Goal: Information Seeking & Learning: Find specific fact

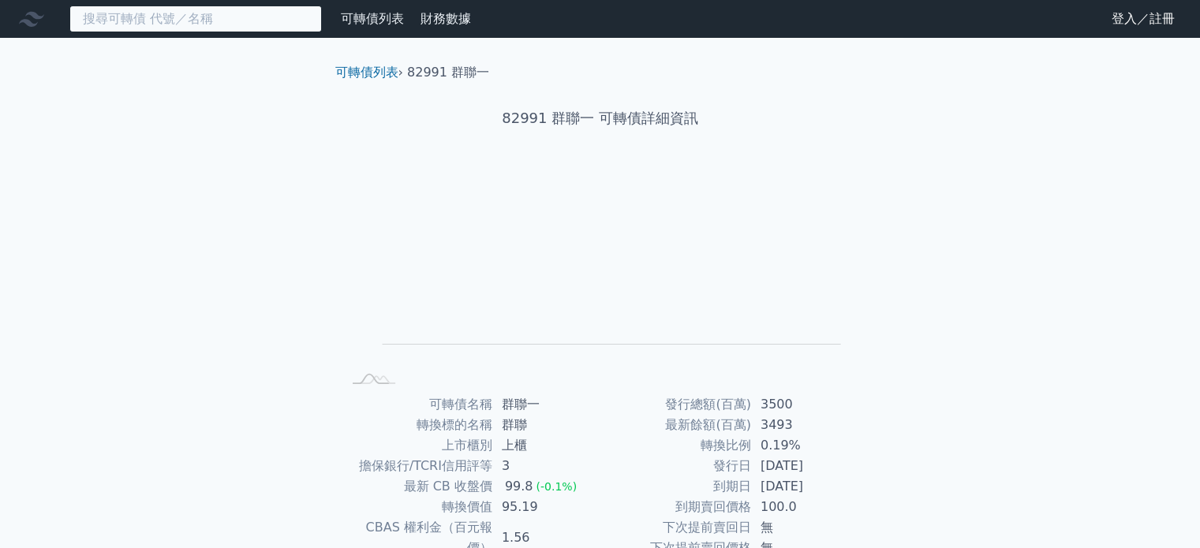
click at [192, 29] on input at bounding box center [195, 19] width 252 height 27
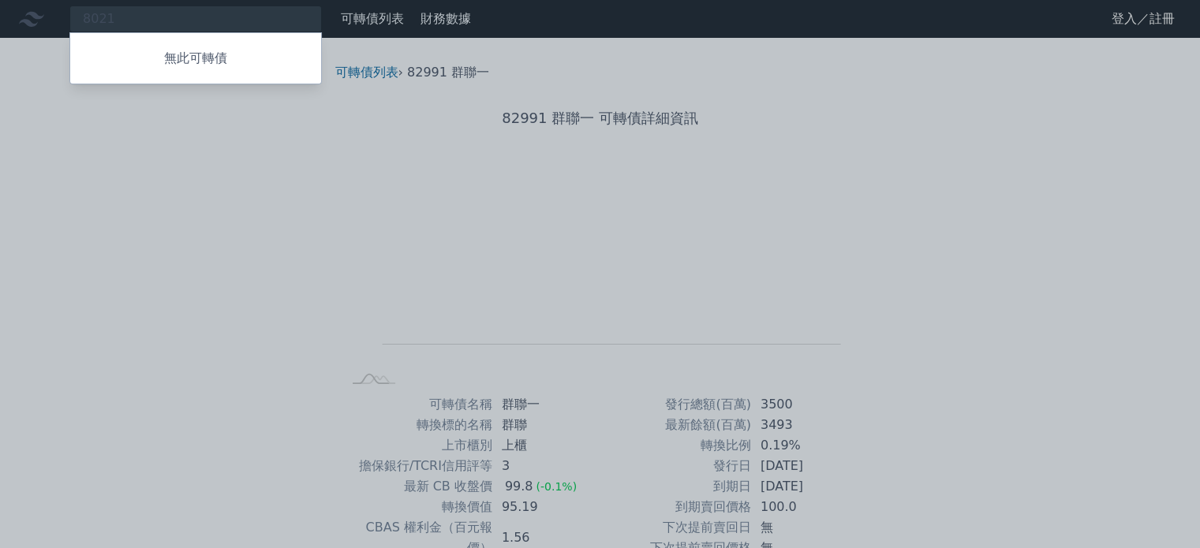
click at [211, 19] on div at bounding box center [600, 274] width 1200 height 548
click at [180, 24] on div "8021 無此可轉債" at bounding box center [195, 19] width 252 height 27
type input "8"
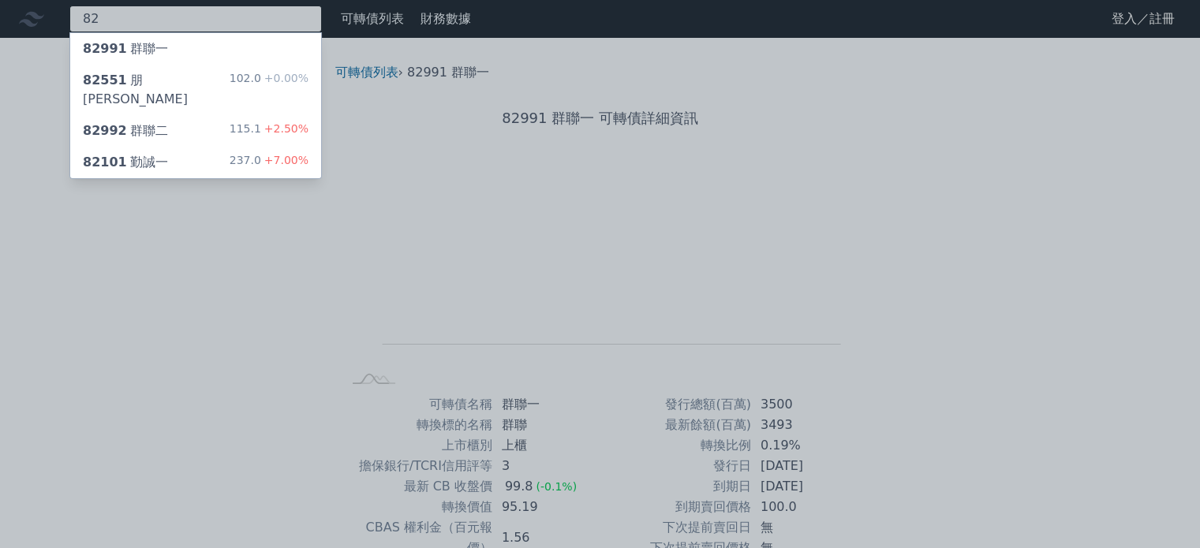
type input "8"
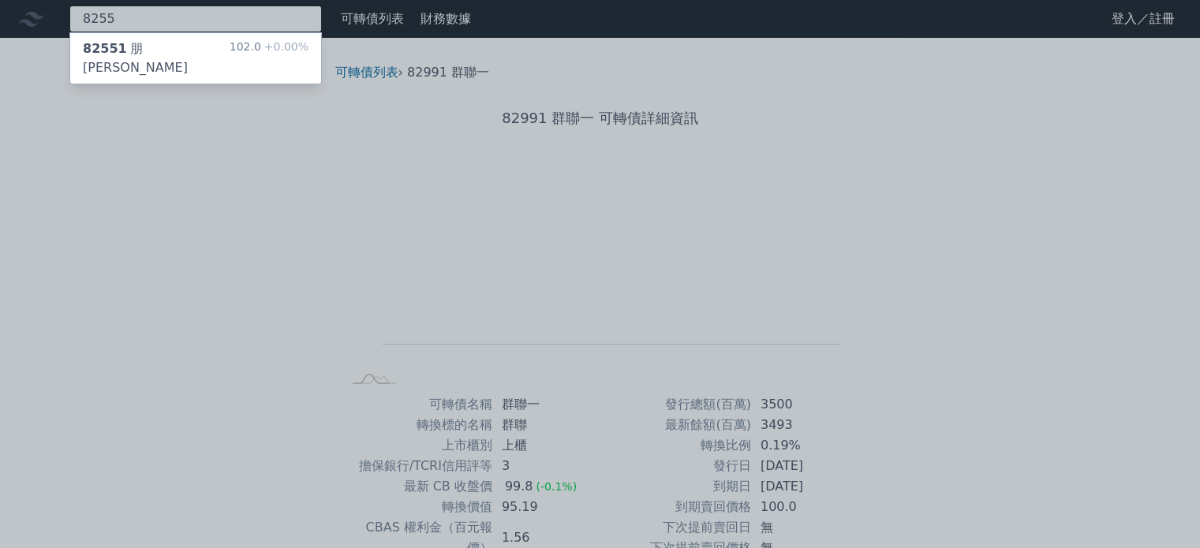
type input "8255"
click at [210, 50] on div "82551 朋程一 102.0 +0.00%" at bounding box center [195, 58] width 251 height 50
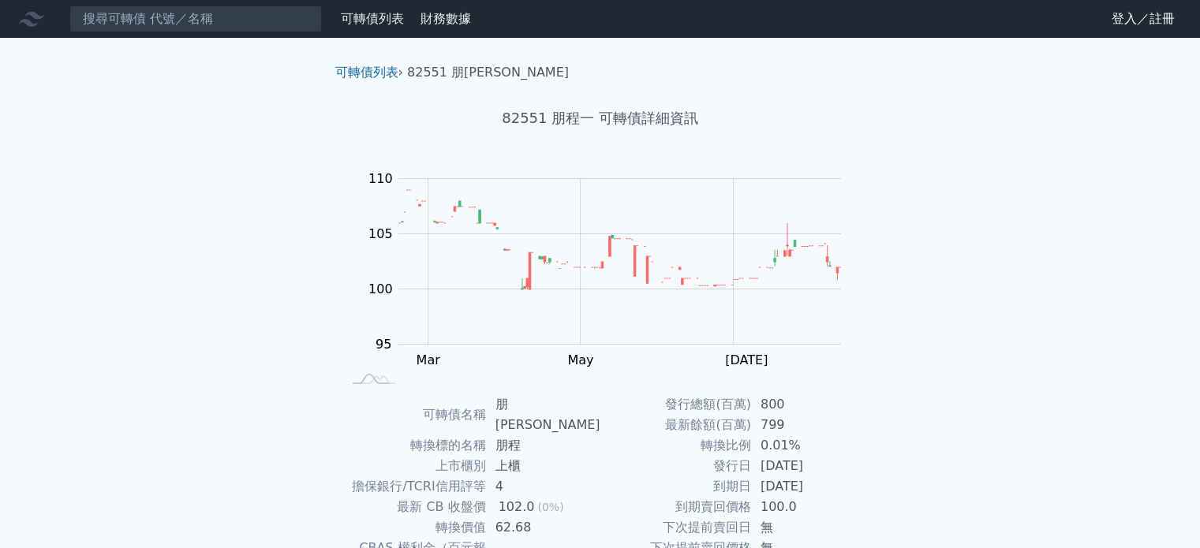
click at [1167, 26] on link "登入／註冊" at bounding box center [1143, 18] width 88 height 25
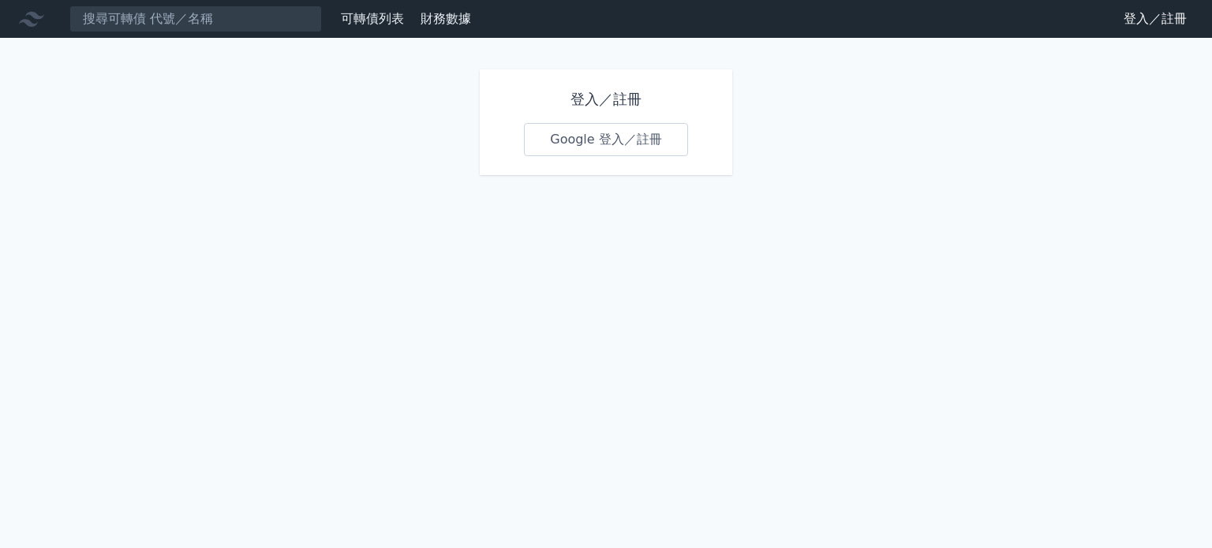
click at [678, 157] on div "登入／註冊 Google 登入／註冊" at bounding box center [606, 122] width 252 height 106
click at [658, 148] on link "Google 登入／註冊" at bounding box center [606, 139] width 164 height 33
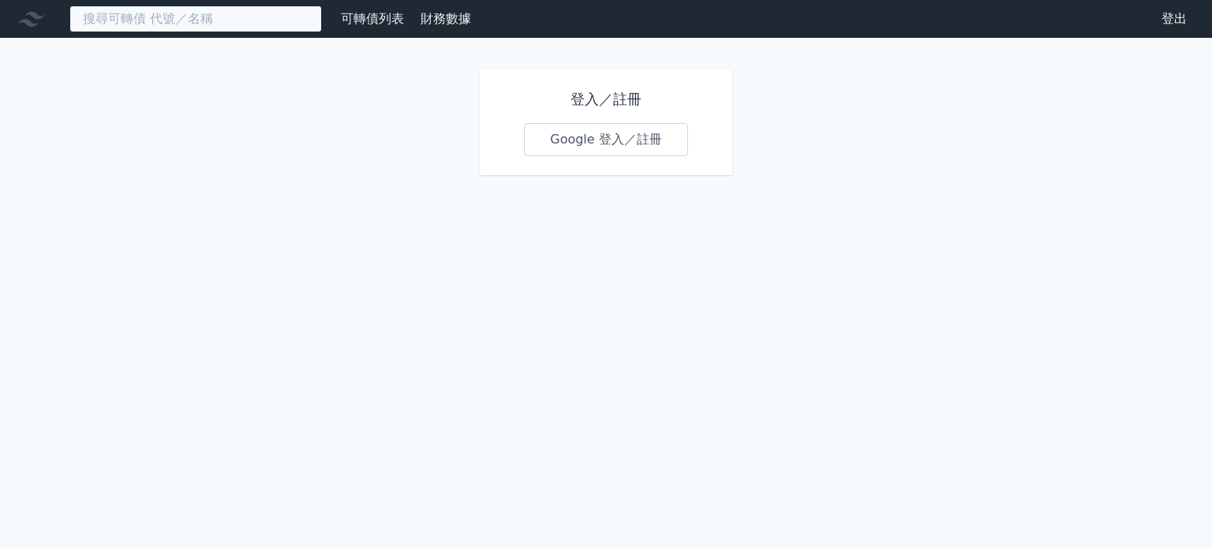
click at [185, 14] on input at bounding box center [195, 19] width 252 height 27
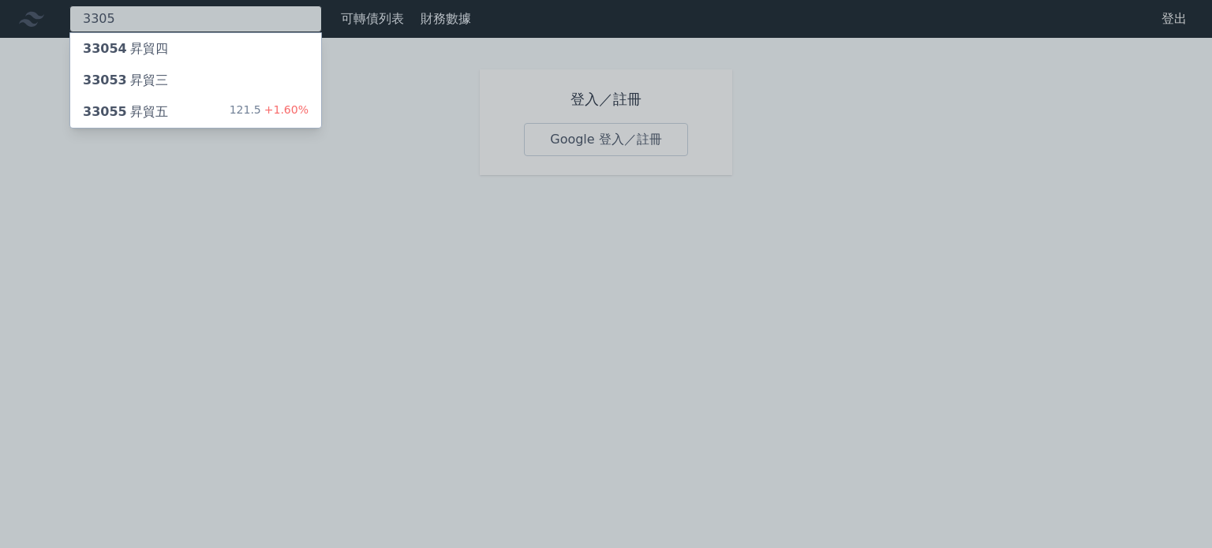
type input "3305"
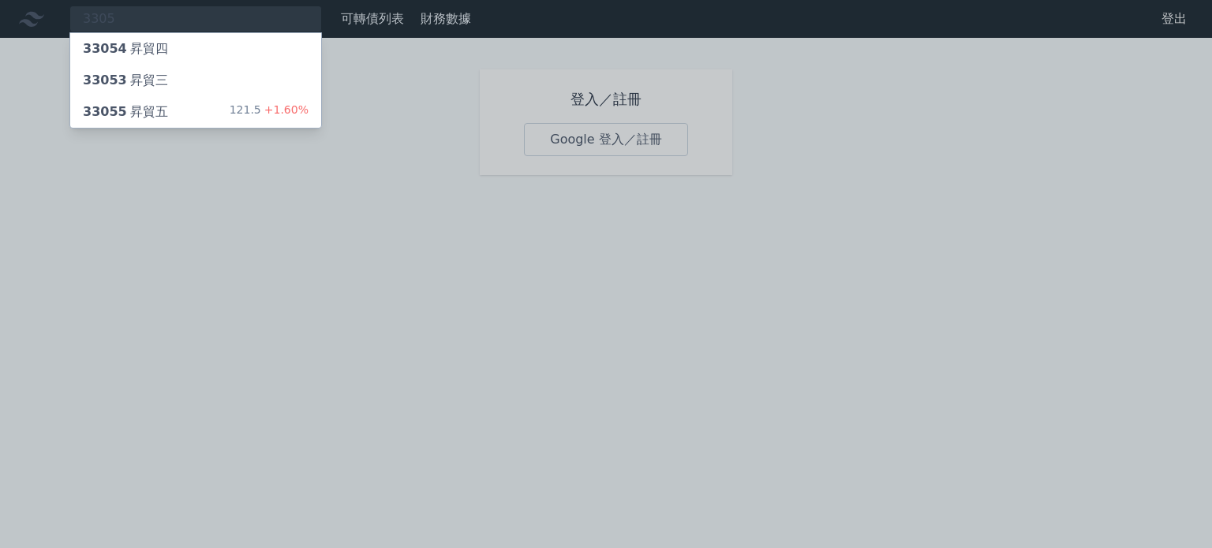
click at [171, 106] on div "33055 昇貿五 121.5 +1.60%" at bounding box center [195, 112] width 251 height 32
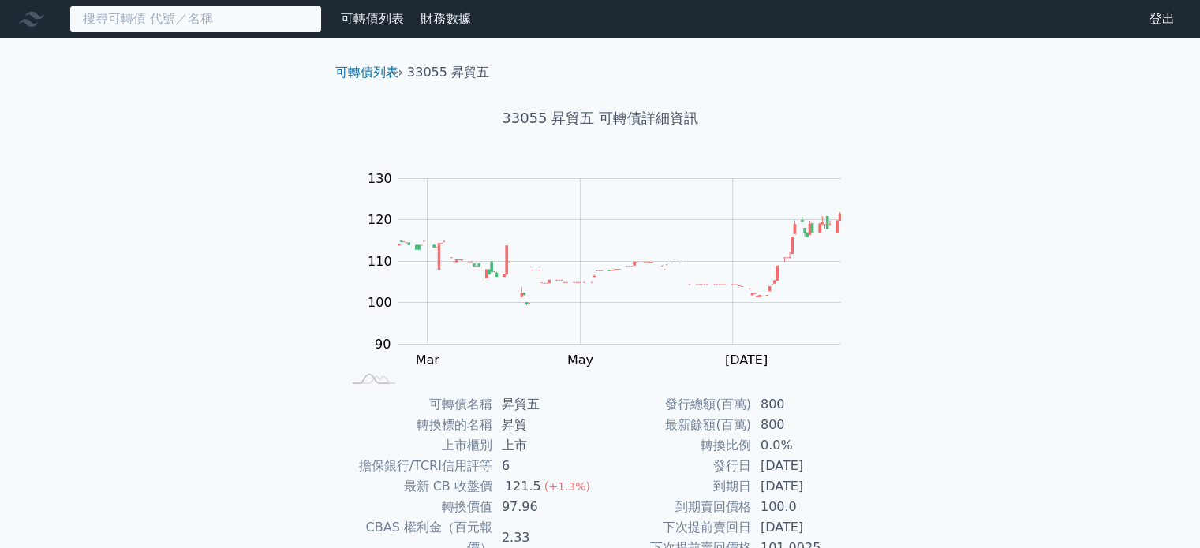
click at [233, 31] on input at bounding box center [195, 19] width 252 height 27
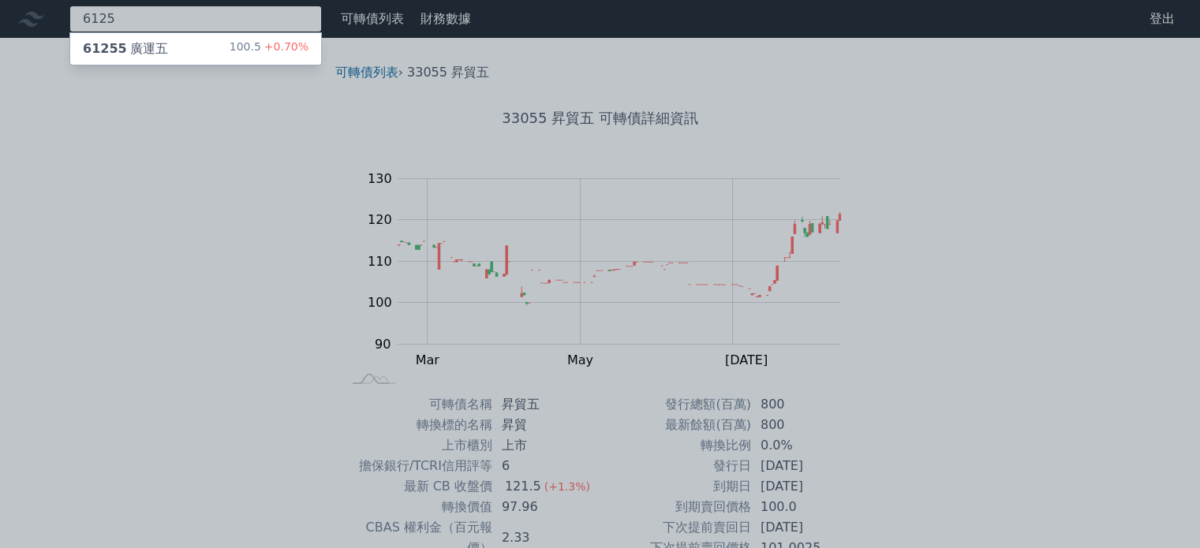
type input "6125"
click at [200, 54] on div "61255 廣運五 100.5 +0.70%" at bounding box center [195, 49] width 251 height 32
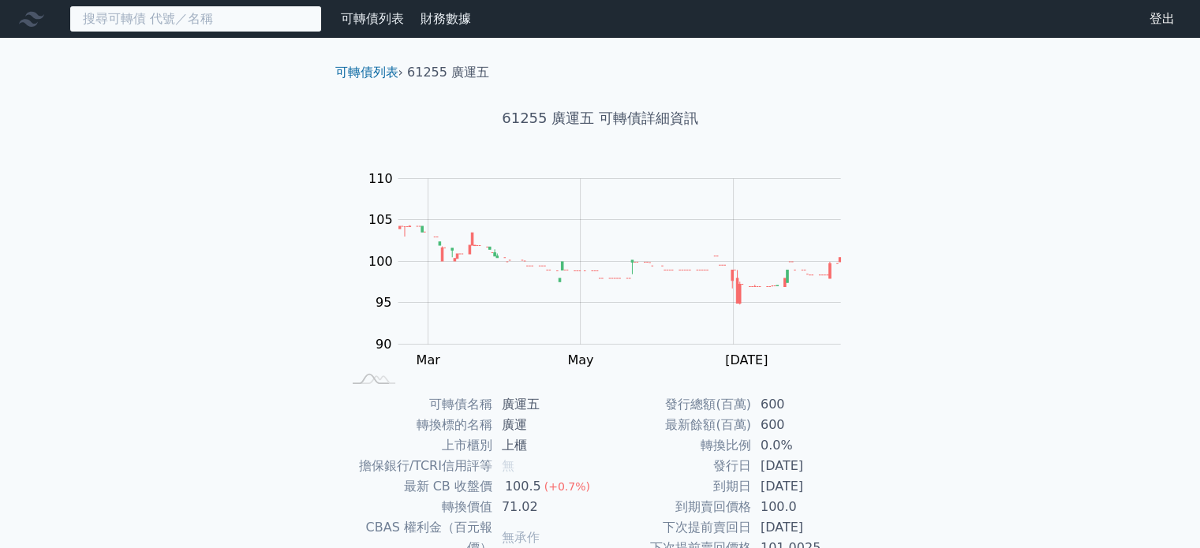
click at [243, 17] on input at bounding box center [195, 19] width 252 height 27
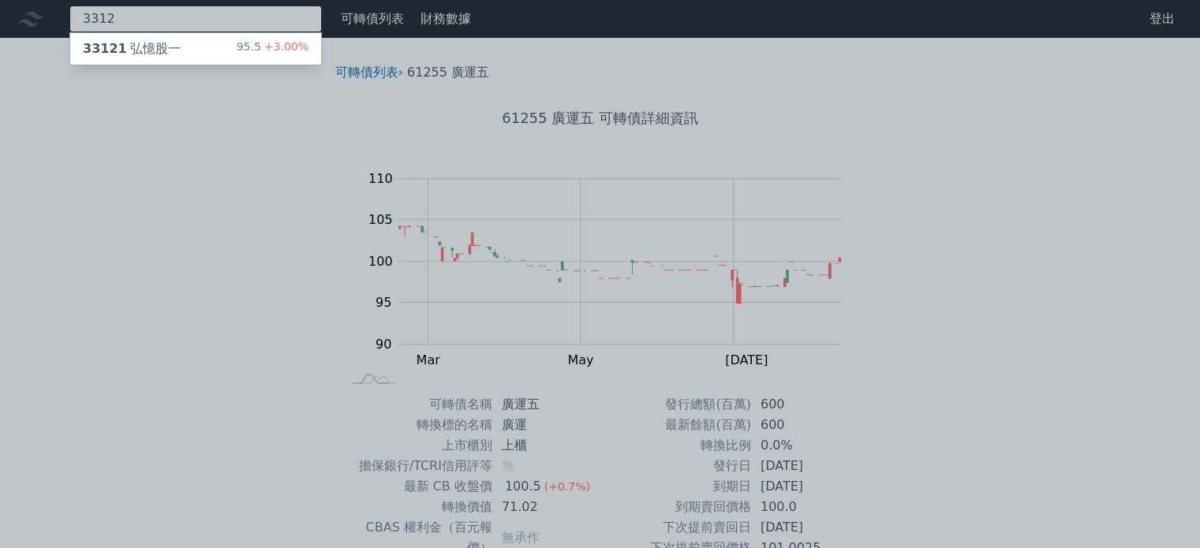
type input "3312"
click at [216, 39] on div "33121 弘憶股一 95.5 +3.00%" at bounding box center [195, 49] width 251 height 32
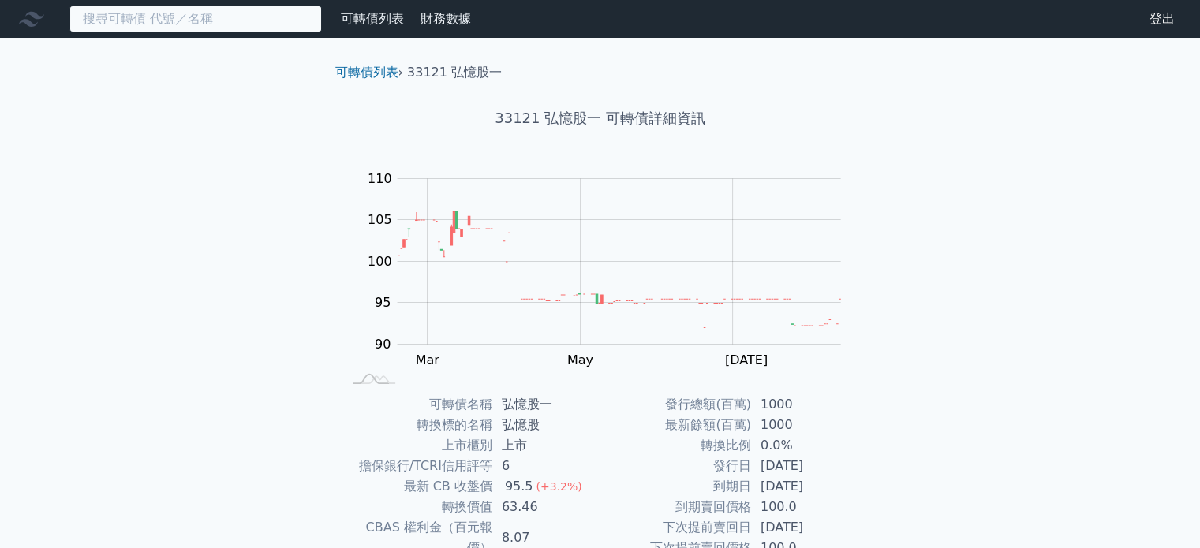
click at [202, 24] on input at bounding box center [195, 19] width 252 height 27
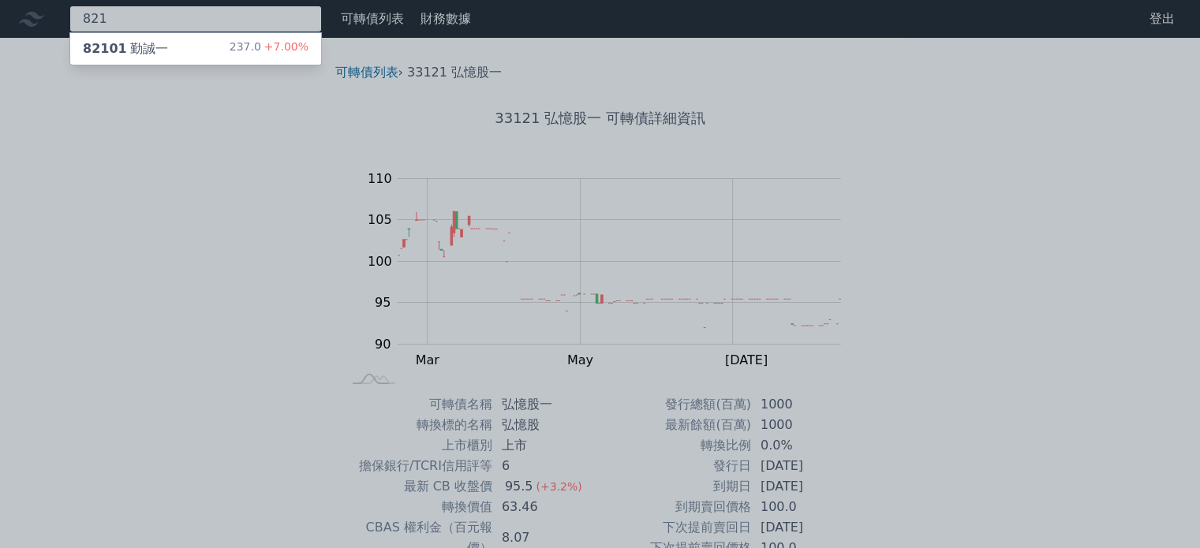
type input "821"
click at [170, 58] on div "82101 勤誠一 237.0 +7.00%" at bounding box center [195, 49] width 251 height 32
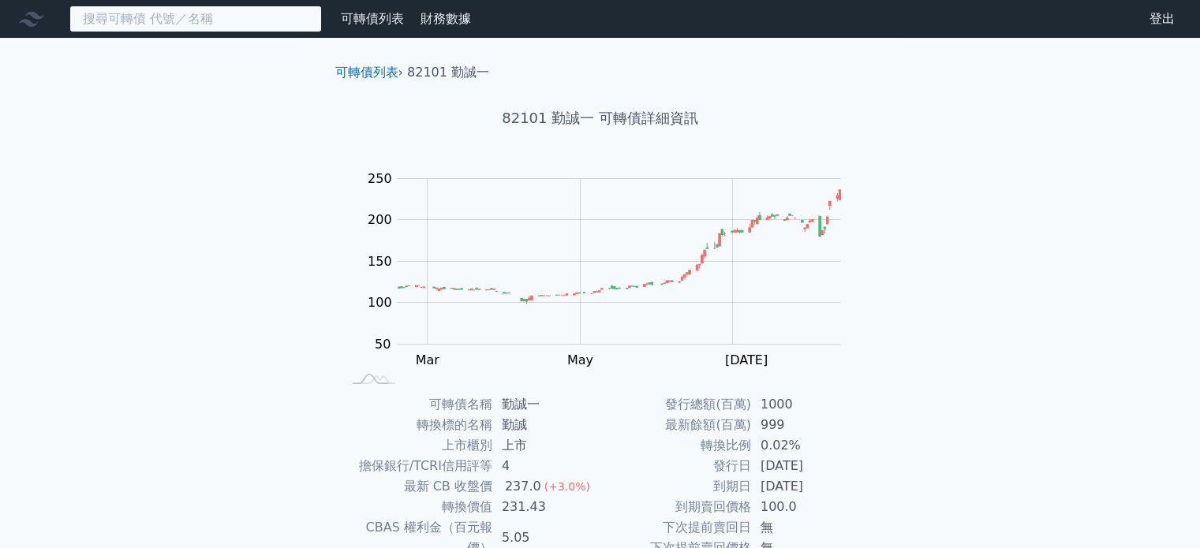
click at [204, 22] on input at bounding box center [195, 19] width 252 height 27
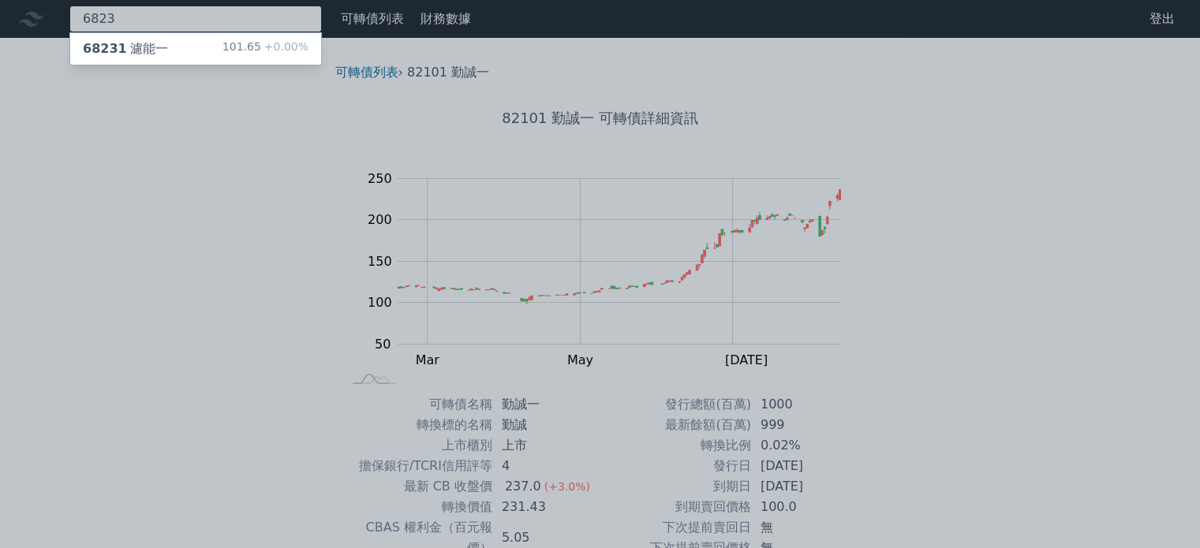
type input "6823"
click at [171, 50] on div "68231 濾能一 101.65 +0.00%" at bounding box center [195, 49] width 251 height 32
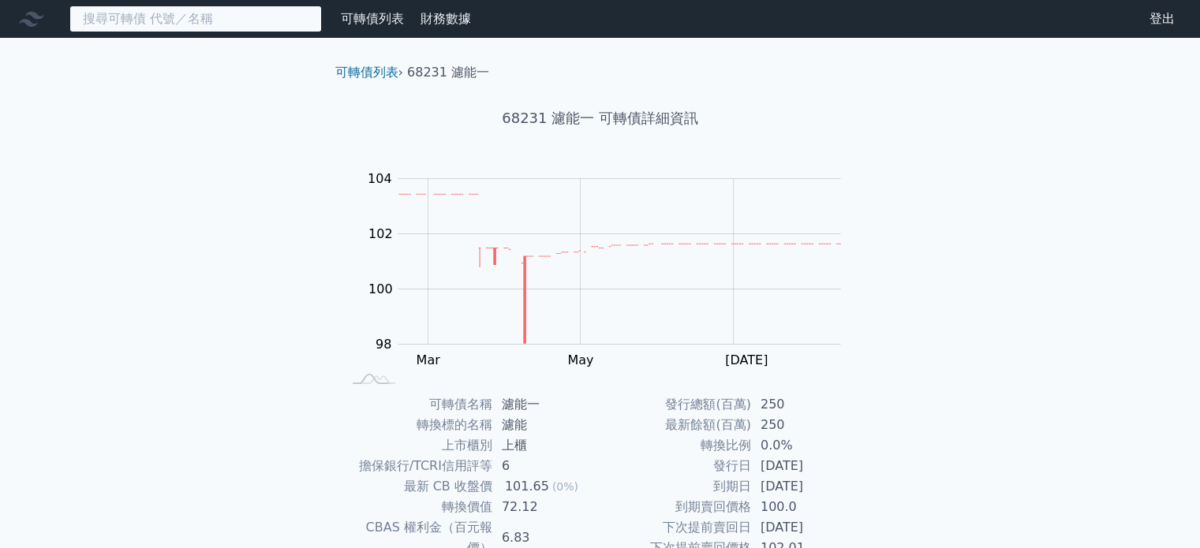
click at [211, 20] on input at bounding box center [195, 19] width 252 height 27
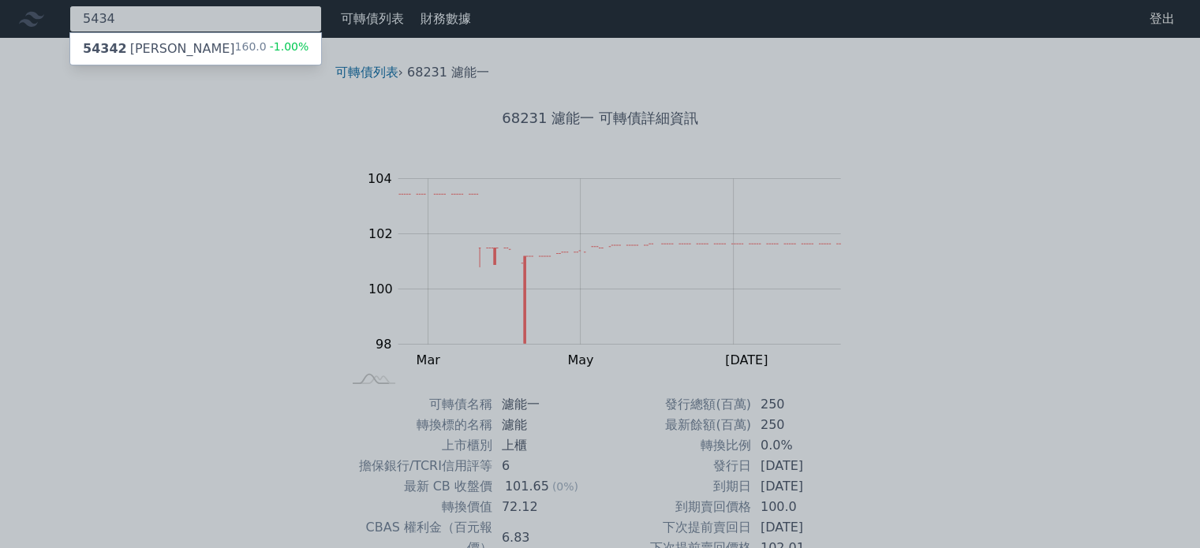
type input "5434"
click at [204, 40] on div "54342 崇越二 160.0 -1.00%" at bounding box center [195, 49] width 251 height 32
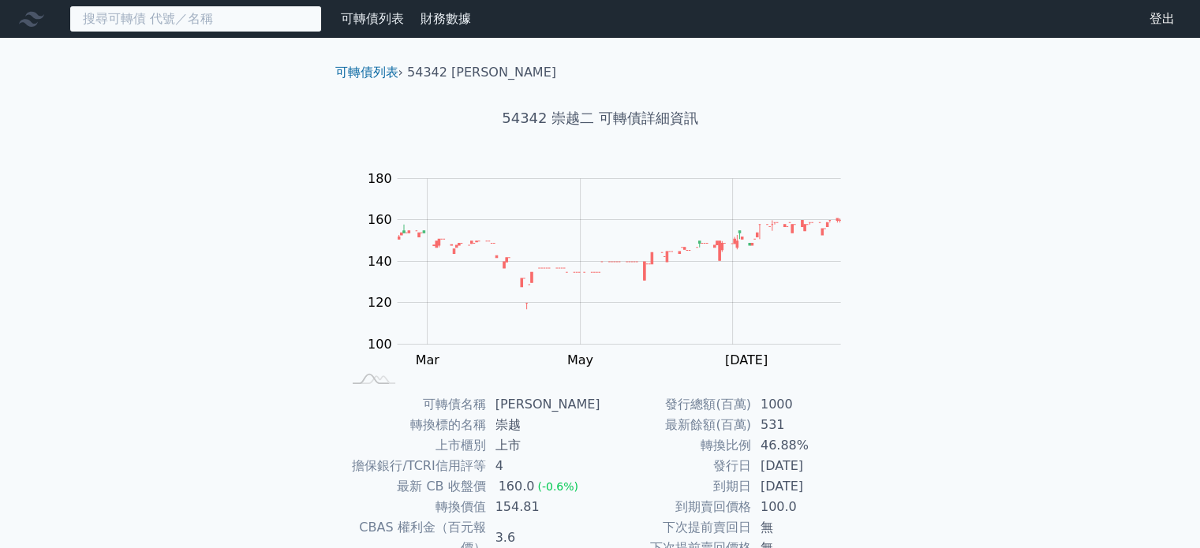
click at [227, 16] on input at bounding box center [195, 19] width 252 height 27
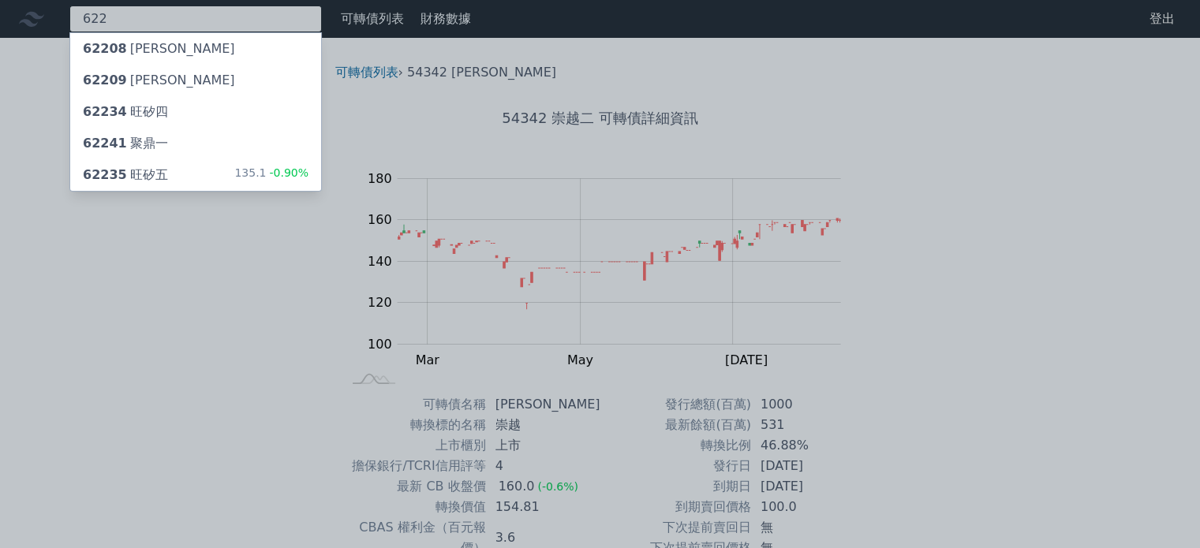
type input "622"
click at [204, 171] on div "62235 旺矽五 135.1 -0.90%" at bounding box center [195, 175] width 251 height 32
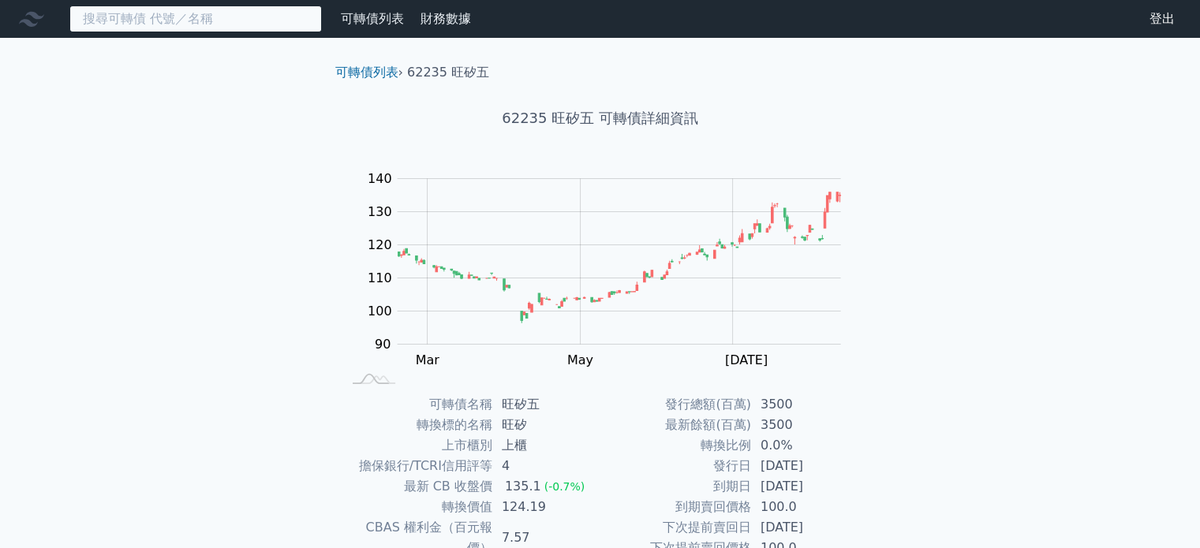
click at [204, 21] on input at bounding box center [195, 19] width 252 height 27
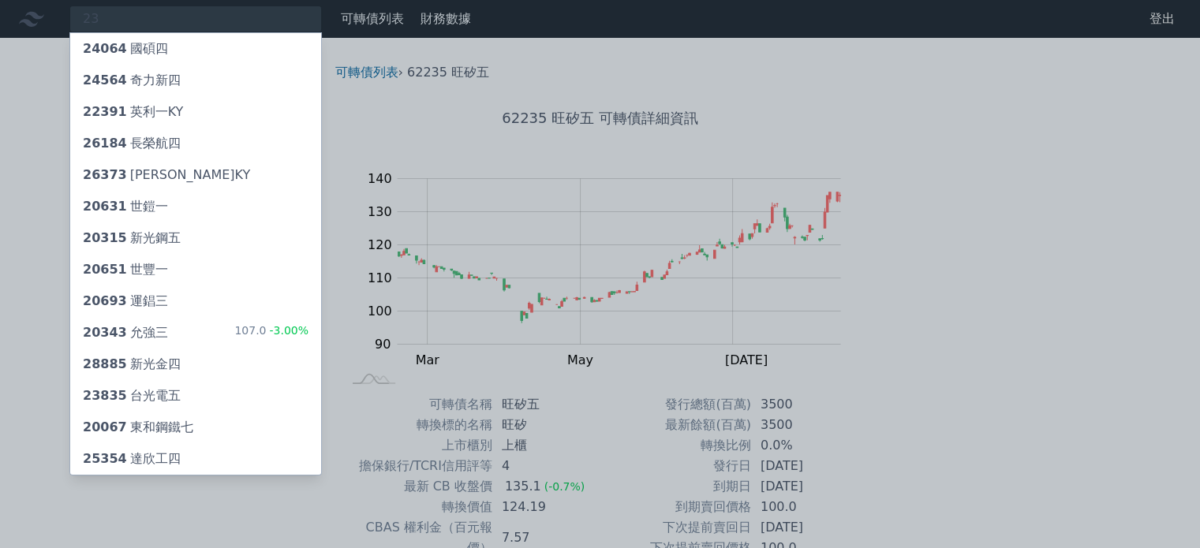
click at [166, 24] on div at bounding box center [600, 274] width 1200 height 548
click at [163, 15] on div "23 24064 國碩四 24564 奇力新四 22391 英利一KY 26184 長榮航四 26373 慧洋三KY 20631 世鎧一 20315 新光鋼五…" at bounding box center [195, 19] width 252 height 27
click at [163, 15] on div at bounding box center [600, 274] width 1200 height 548
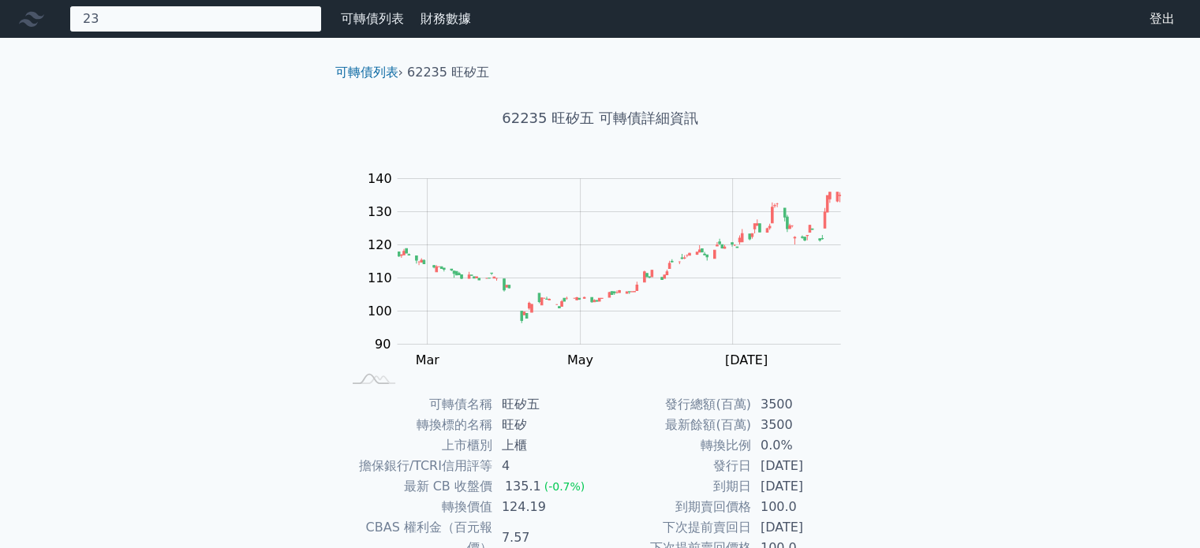
click at [170, 15] on div "23 24064 國碩四 24564 奇力新四 22391 英利一KY 26184 長榮航四 26373 慧洋三KY 20631 世鎧一 20315 新光鋼五…" at bounding box center [195, 19] width 252 height 27
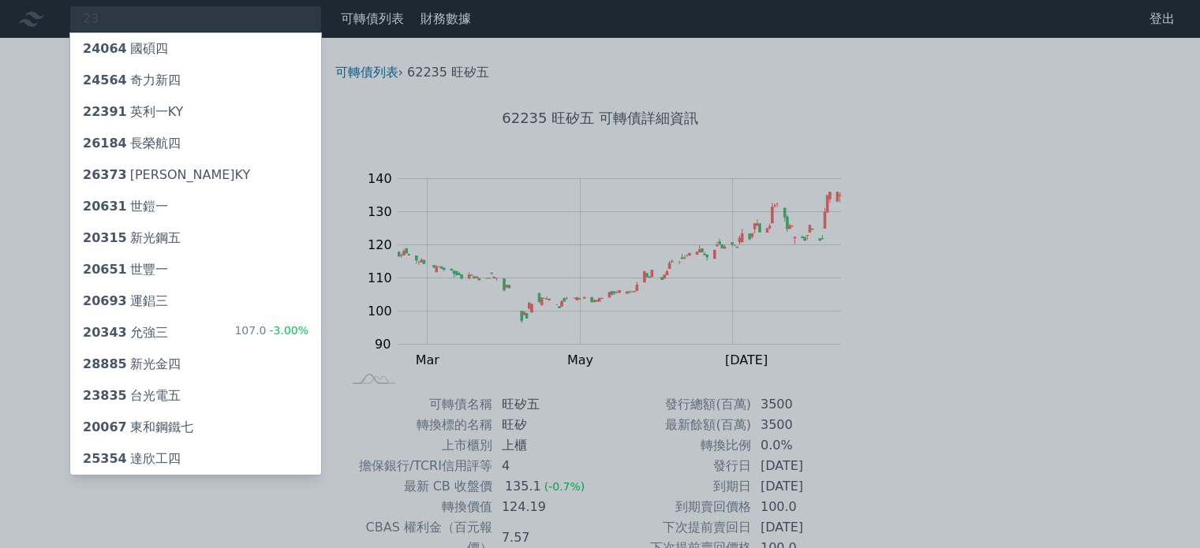
click at [175, 15] on div at bounding box center [600, 274] width 1200 height 548
click at [177, 15] on div "23 24064 國碩四 24564 奇力新四 22391 英利一KY 26184 長榮航四 26373 慧洋三KY 20631 世鎧一 20315 新光鋼五…" at bounding box center [195, 19] width 252 height 27
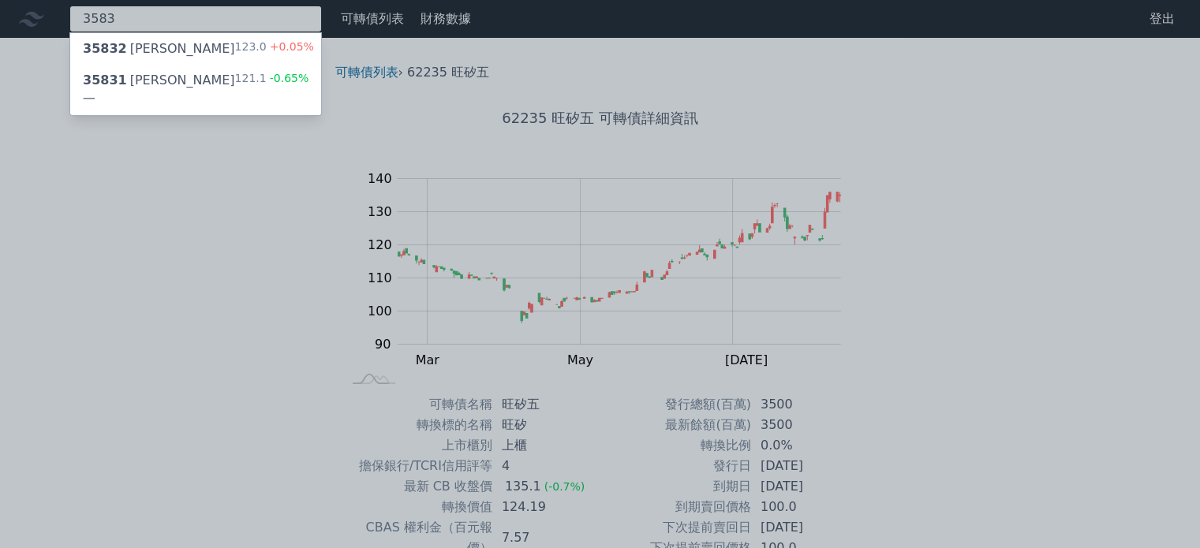
type input "3583"
click at [204, 65] on div "35831 辛耘一 121.1 -0.65%" at bounding box center [195, 90] width 251 height 50
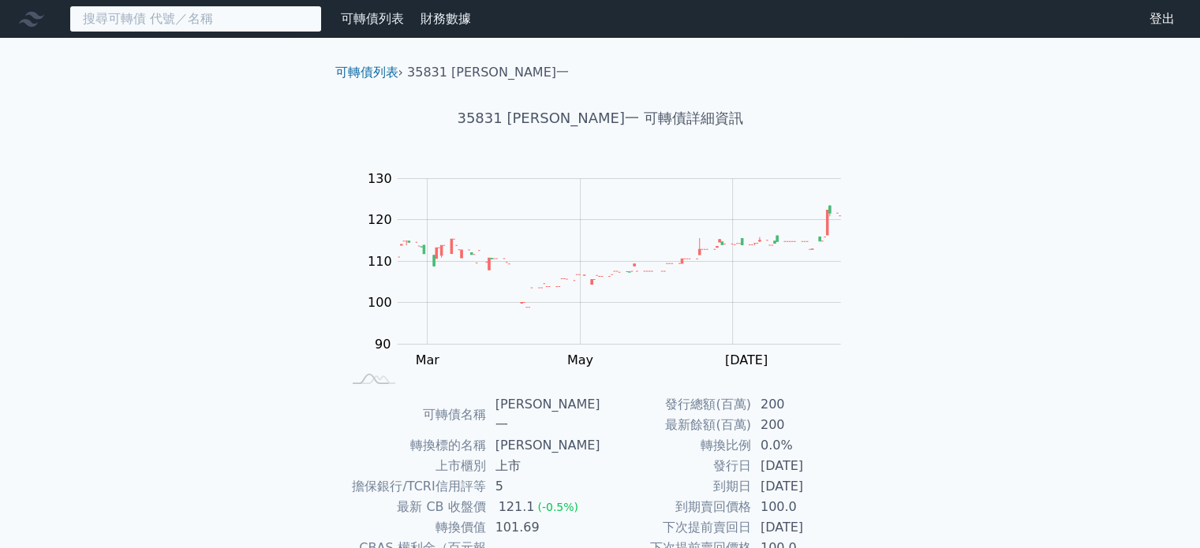
click at [237, 12] on input at bounding box center [195, 19] width 252 height 27
click at [238, 12] on input at bounding box center [195, 19] width 252 height 27
click at [268, 181] on div "可轉債列表 財務數據 可轉債列表 財務數據 登出 登出 可轉債列表 › 35831 辛耘一 35831 辛耘一 可轉債詳細資訊 Zoom Out 100 85…" at bounding box center [600, 386] width 1200 height 772
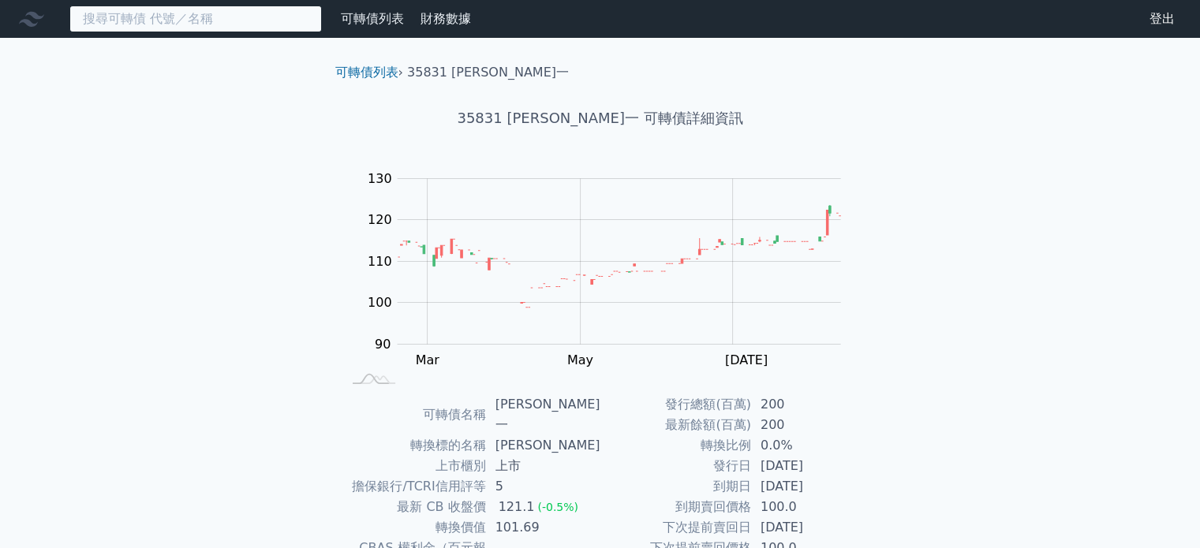
click at [246, 24] on input at bounding box center [195, 19] width 252 height 27
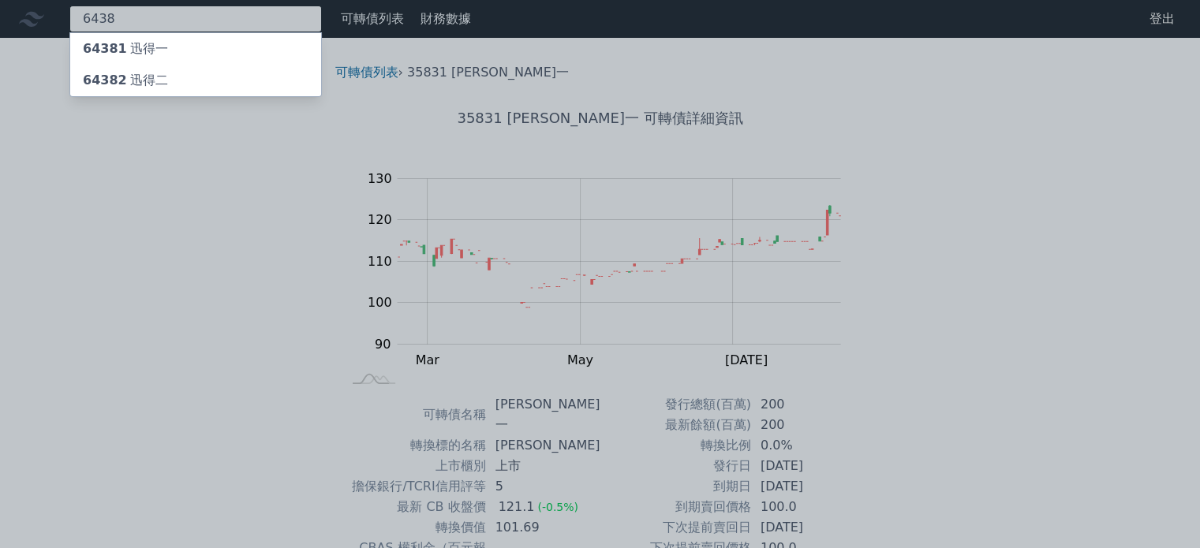
type input "6438"
click at [170, 74] on div "64382 迅得二" at bounding box center [195, 81] width 251 height 32
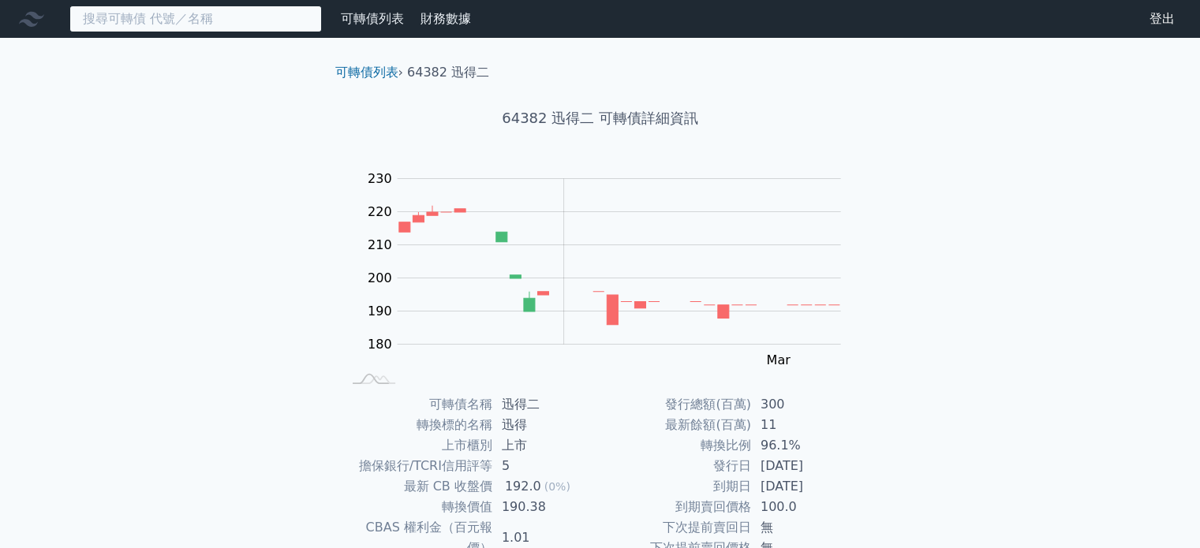
click at [189, 27] on input at bounding box center [195, 19] width 252 height 27
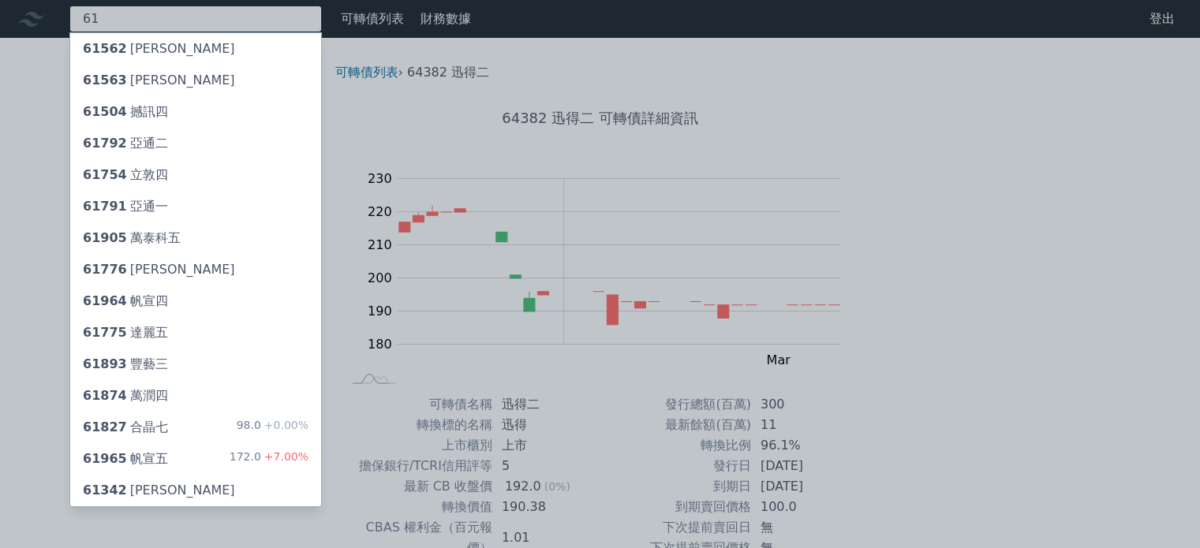
type input "6"
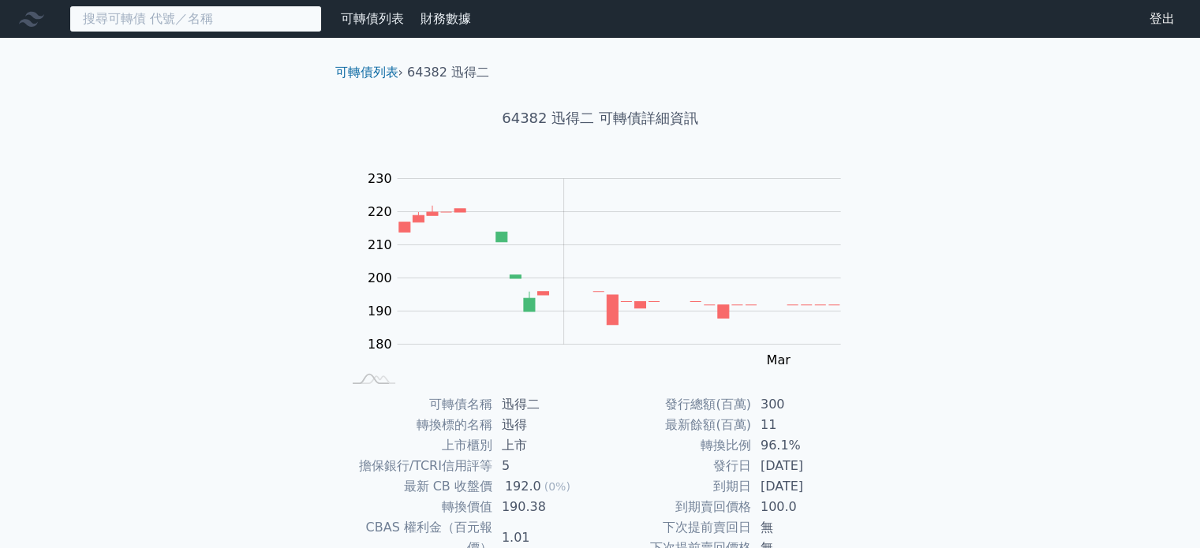
click at [197, 19] on input at bounding box center [195, 19] width 252 height 27
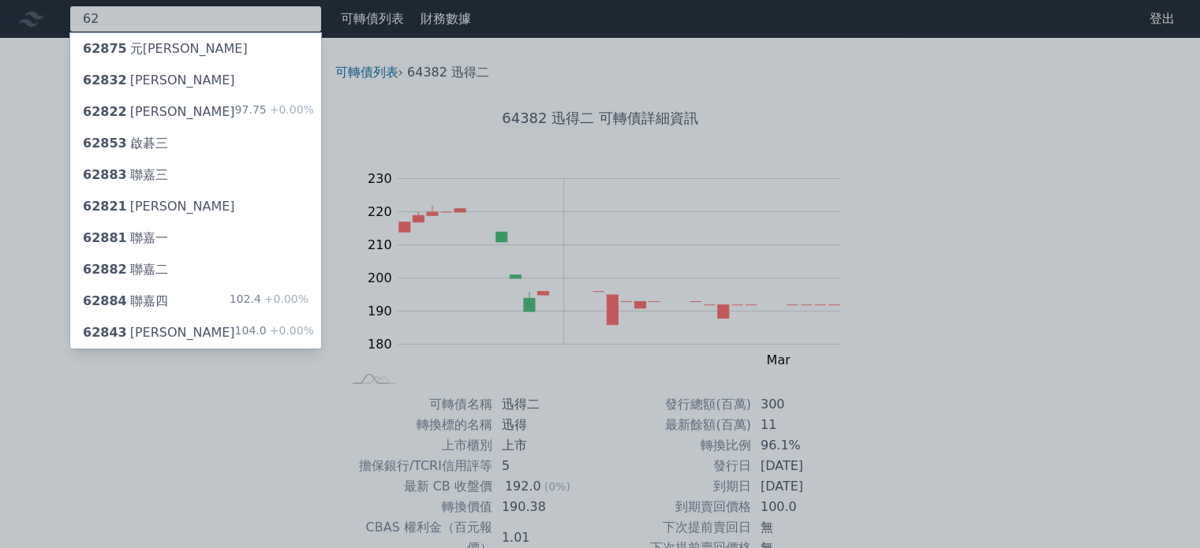
type input "6"
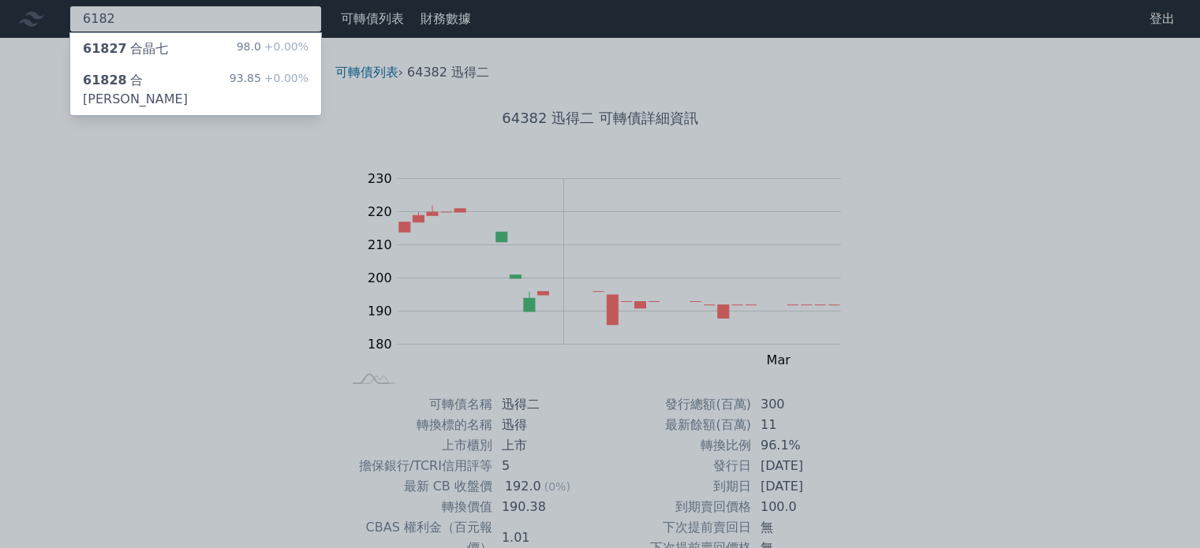
type input "6182"
click at [168, 82] on div "61828 合晶八 93.85 +0.00%" at bounding box center [195, 90] width 251 height 50
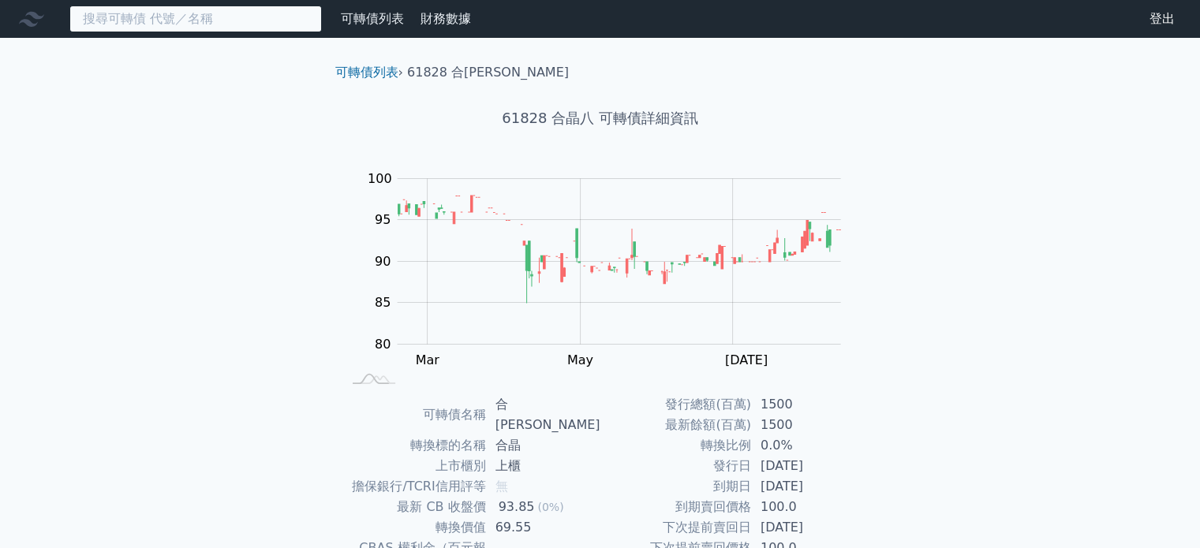
click at [237, 20] on input at bounding box center [195, 19] width 252 height 27
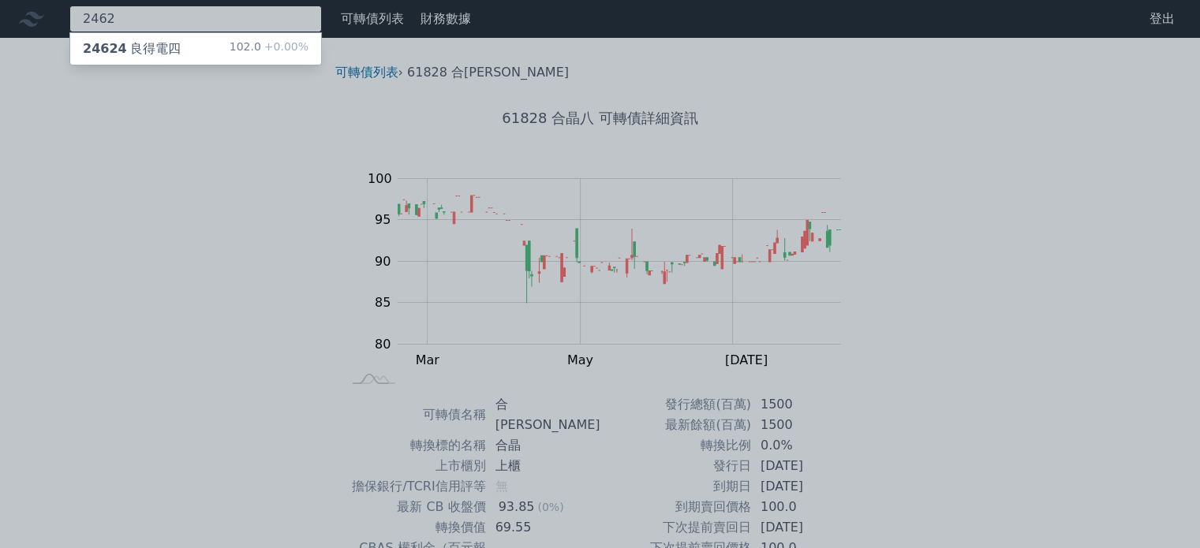
type input "2462"
click at [218, 34] on div "24624 良得電四 102.0 +0.00%" at bounding box center [195, 49] width 251 height 32
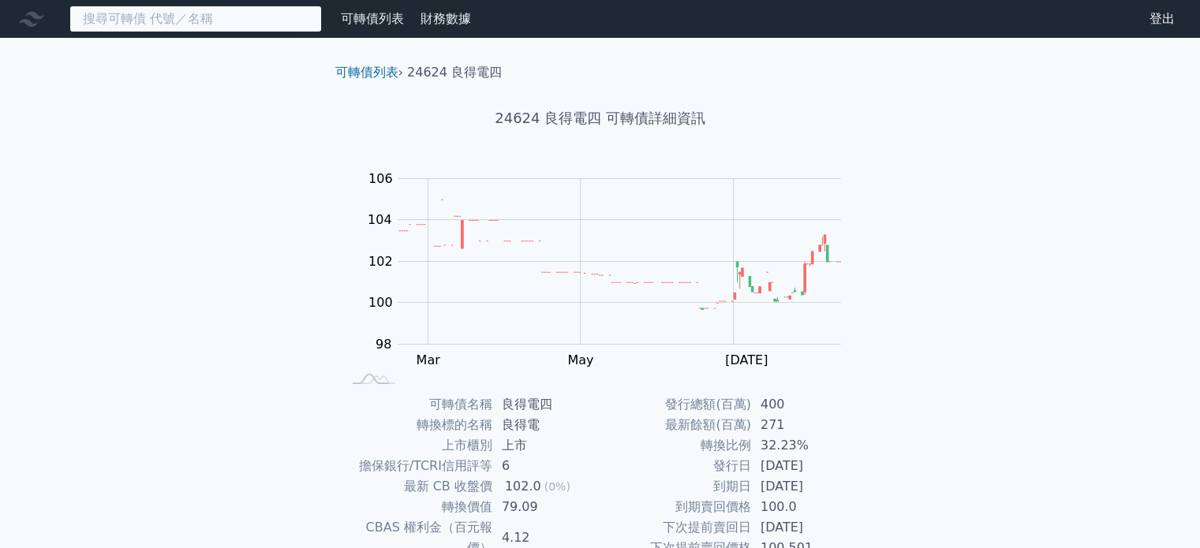
click at [263, 16] on input at bounding box center [195, 19] width 252 height 27
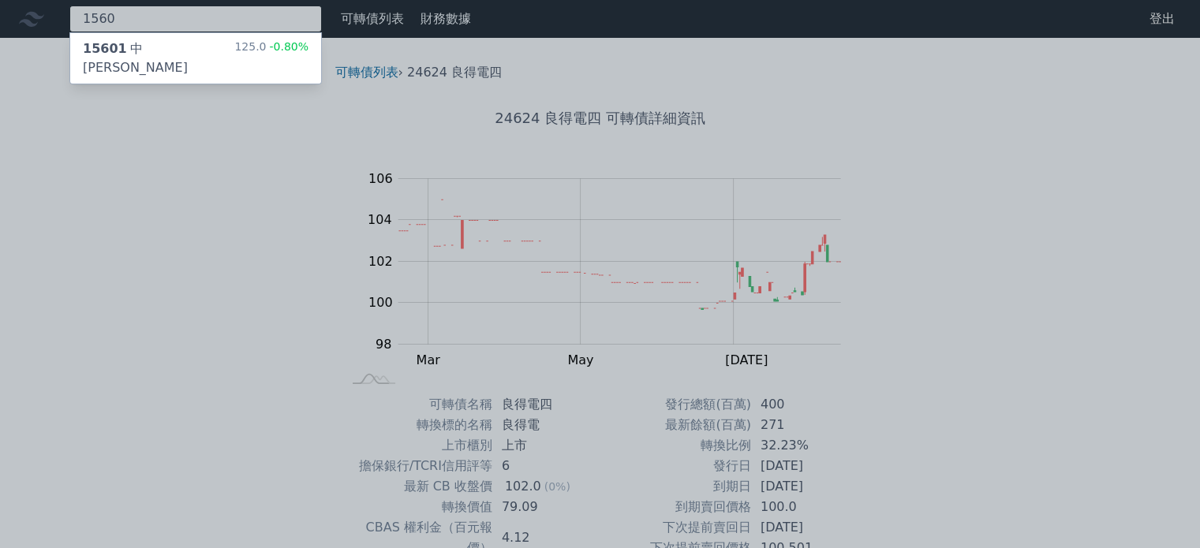
type input "1560"
click at [219, 53] on div "15601 中砂一 125.0 -0.80%" at bounding box center [195, 58] width 251 height 50
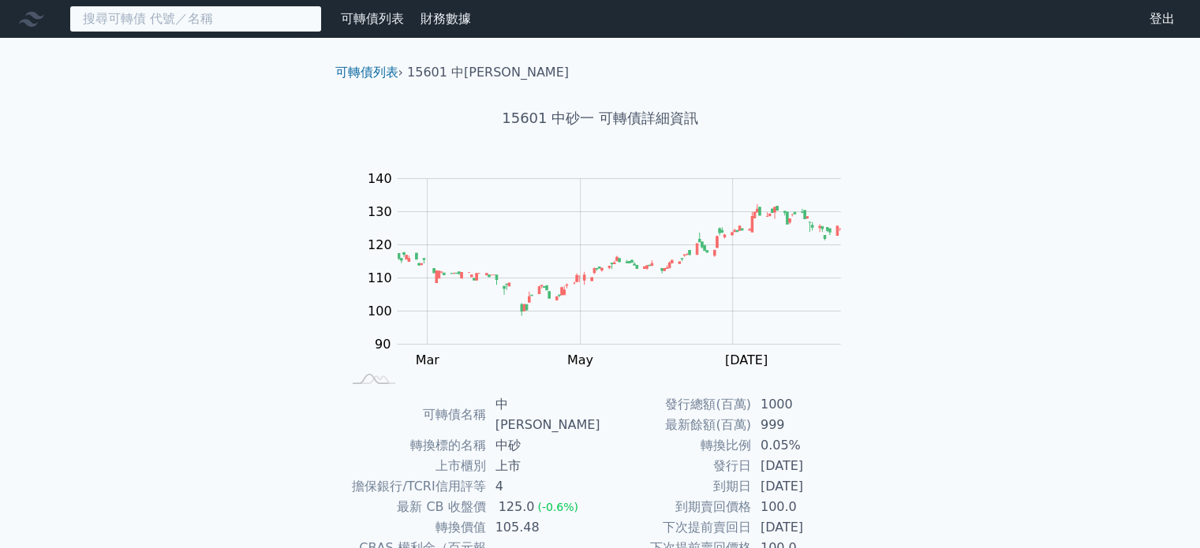
click at [230, 22] on input at bounding box center [195, 19] width 252 height 27
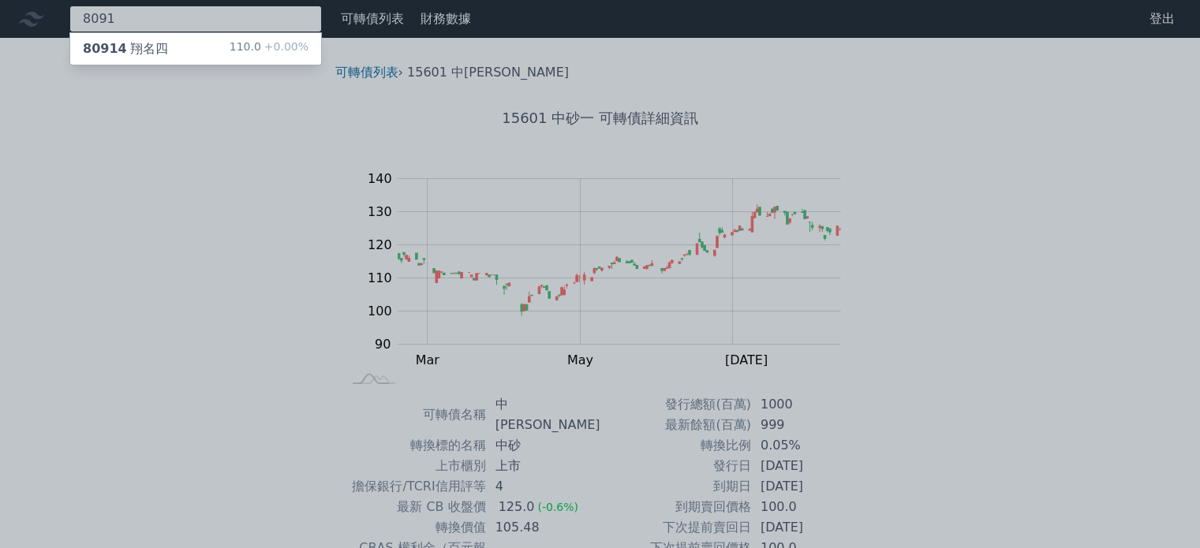
type input "8091"
click at [202, 45] on div "80914 翔名四 110.0 +0.00%" at bounding box center [195, 49] width 251 height 32
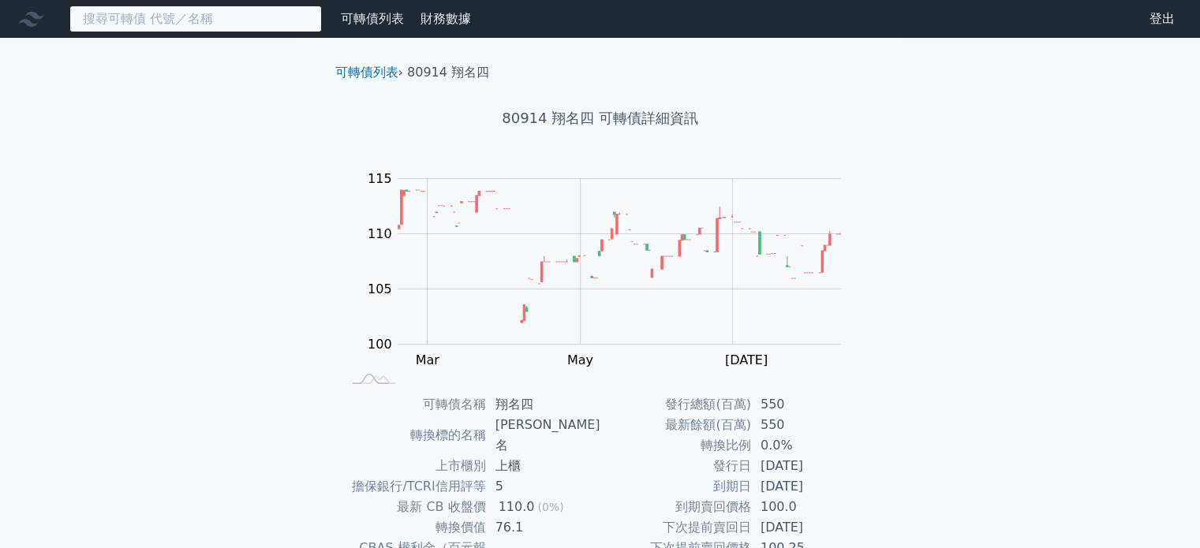
click at [165, 18] on input at bounding box center [195, 19] width 252 height 27
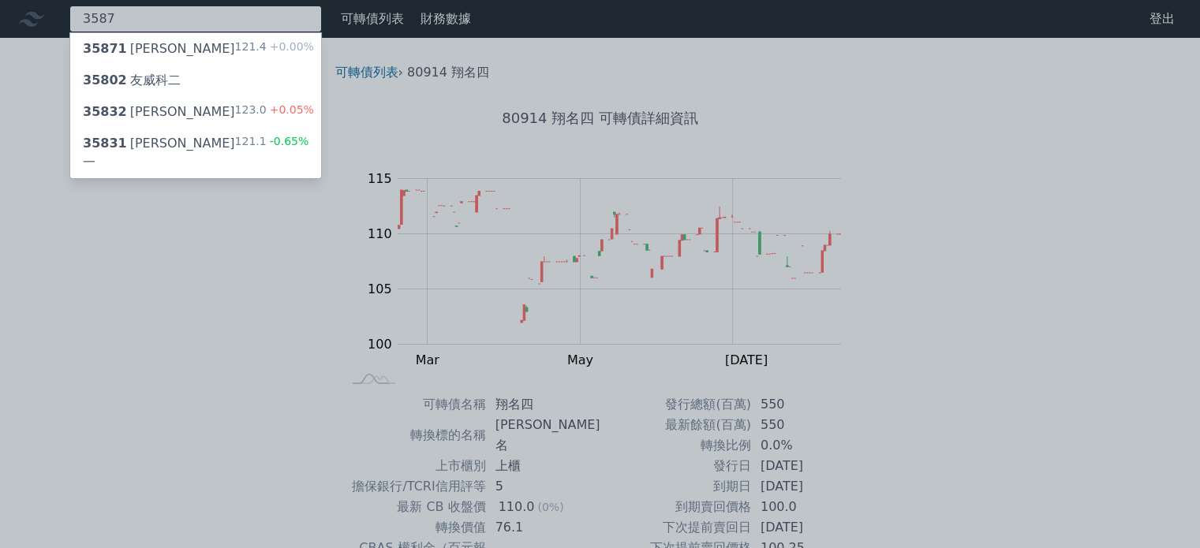
type input "3587"
click at [177, 59] on div "35871 閎康一 121.4 +0.00%" at bounding box center [195, 49] width 251 height 32
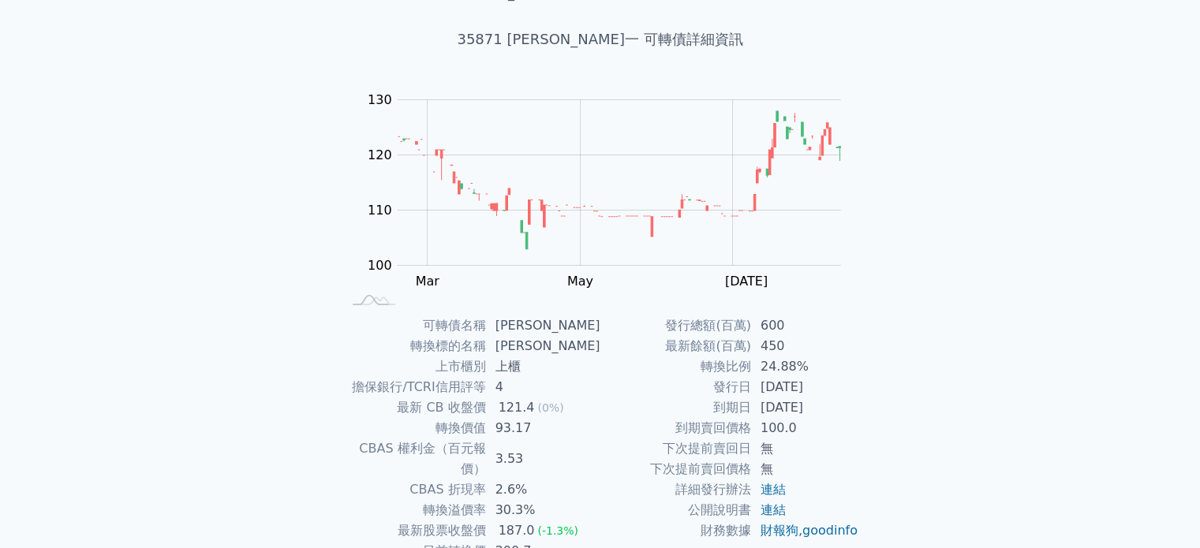
scroll to position [182, 0]
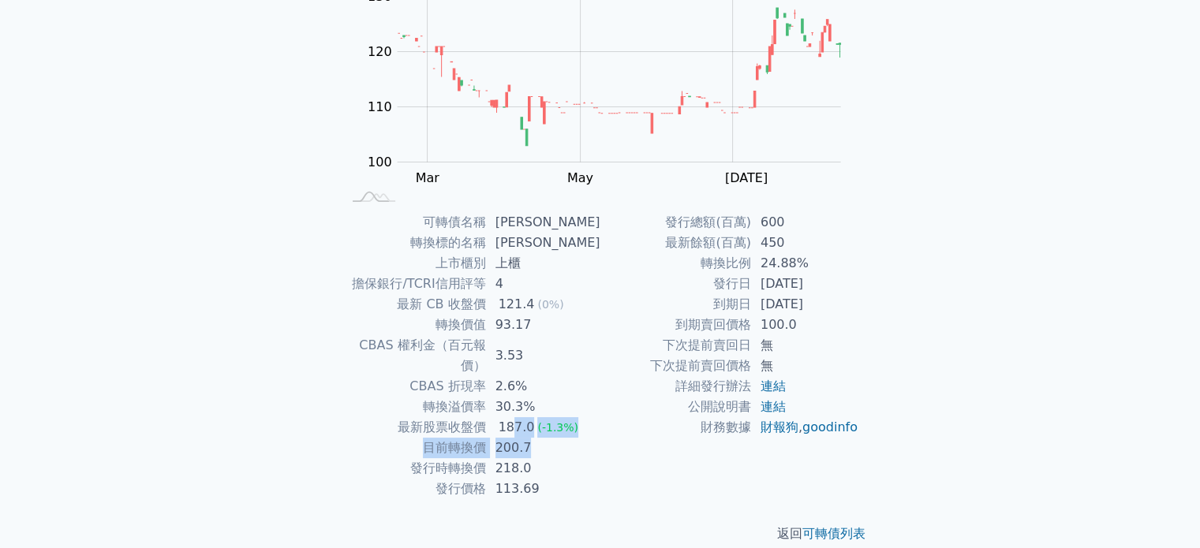
drag, startPoint x: 518, startPoint y: 409, endPoint x: 562, endPoint y: 429, distance: 47.7
click at [562, 429] on tbody "可轉債名稱 閎康一 轉換標的名稱 閎康 上市櫃別 上櫃 擔保銀行/TCRI信用評等 4 最新 CB 收盤價 121.4 (0%) 轉換價值 93.17 CBA…" at bounding box center [471, 355] width 259 height 287
click at [554, 438] on td "200.7" at bounding box center [543, 448] width 114 height 21
drag, startPoint x: 489, startPoint y: 430, endPoint x: 562, endPoint y: 438, distance: 73.0
click at [562, 438] on tbody "可轉債名稱 閎康一 轉換標的名稱 閎康 上市櫃別 上櫃 擔保銀行/TCRI信用評等 4 最新 CB 收盤價 121.4 (0%) 轉換價值 93.17 CBA…" at bounding box center [471, 355] width 259 height 287
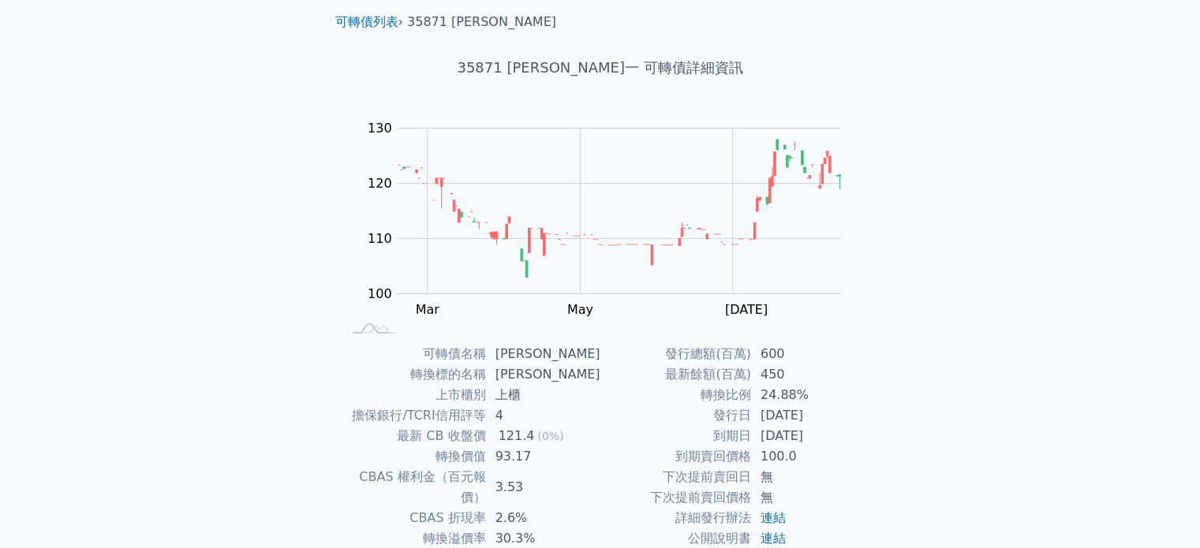
scroll to position [0, 0]
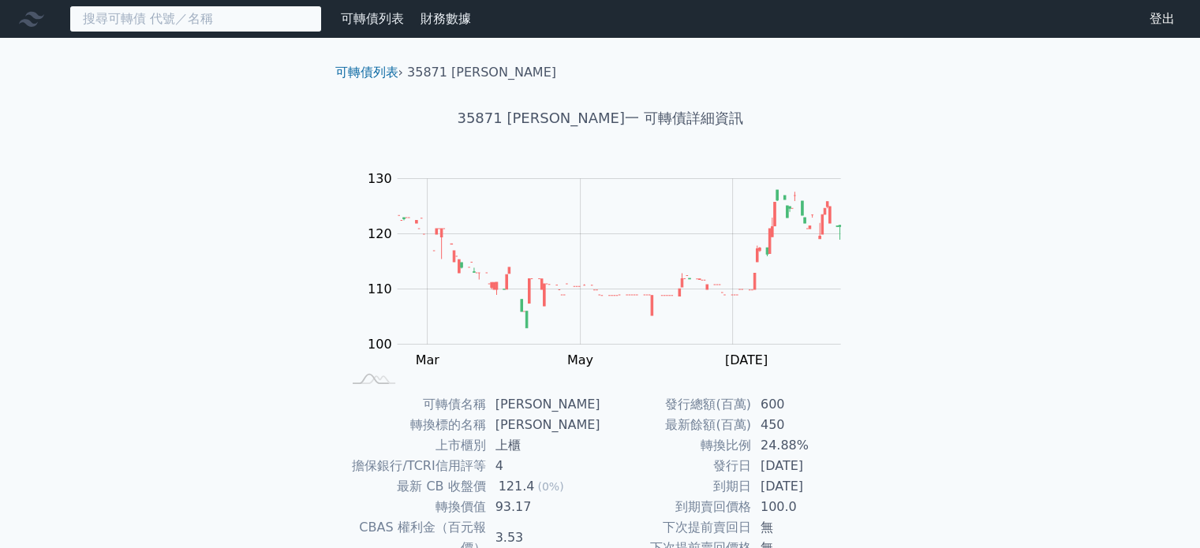
click at [266, 23] on input at bounding box center [195, 19] width 252 height 27
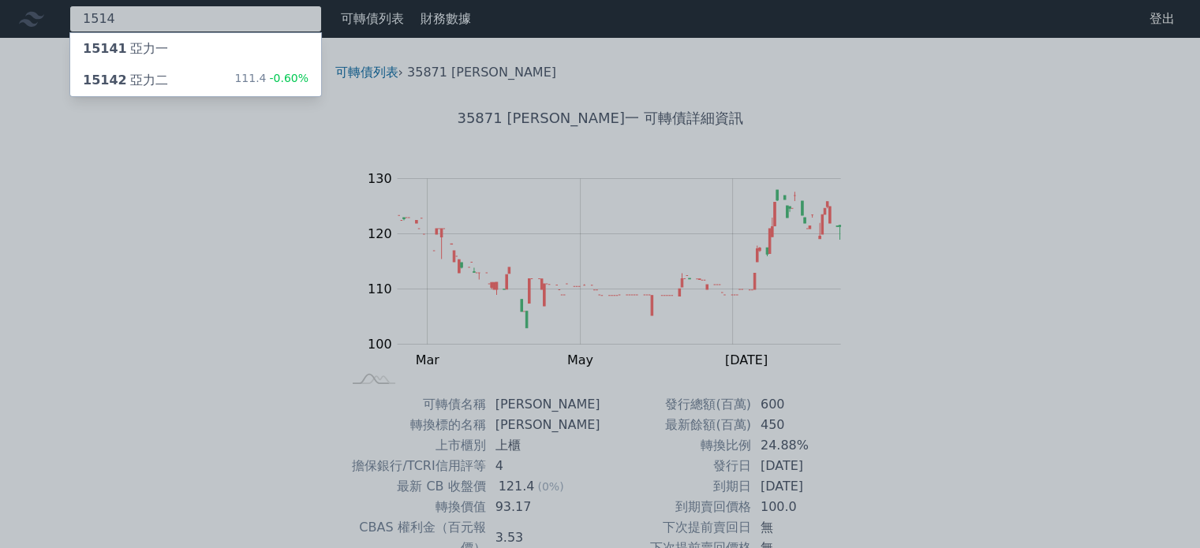
type input "1514"
click at [238, 74] on div "15142 亞力二 111.4 -0.60%" at bounding box center [195, 81] width 251 height 32
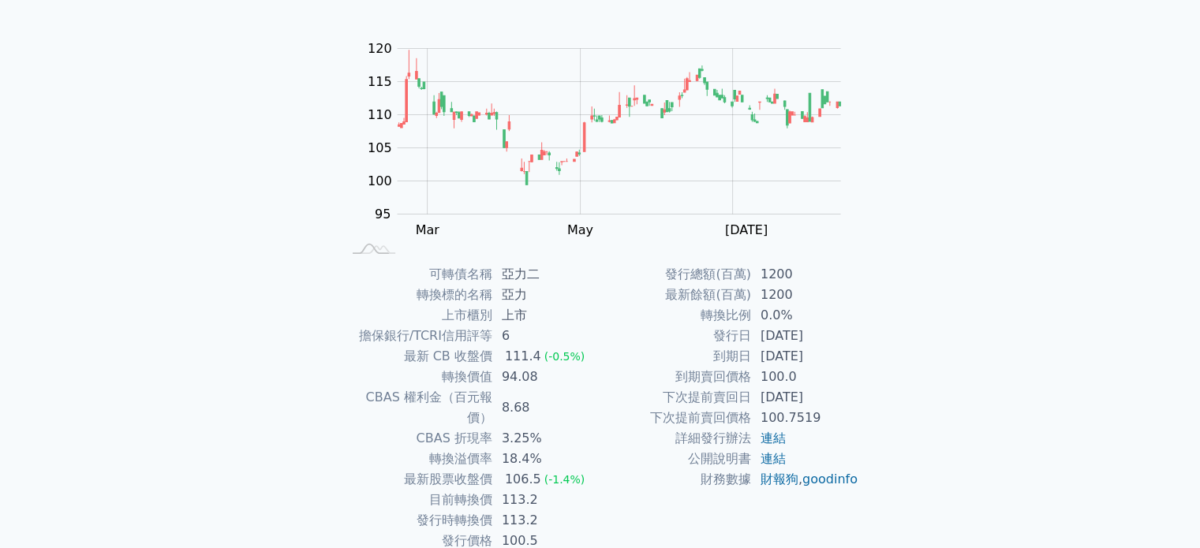
scroll to position [103, 0]
